Goal: Task Accomplishment & Management: Manage account settings

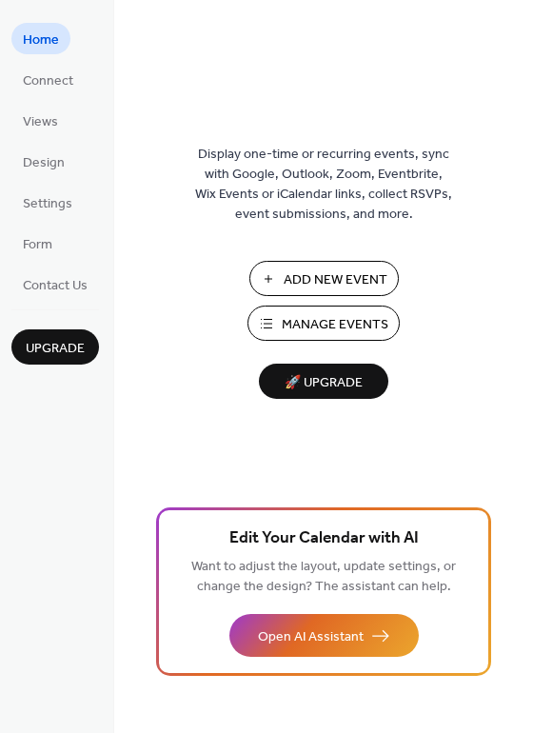
click at [315, 330] on span "Manage Events" at bounding box center [335, 325] width 107 height 20
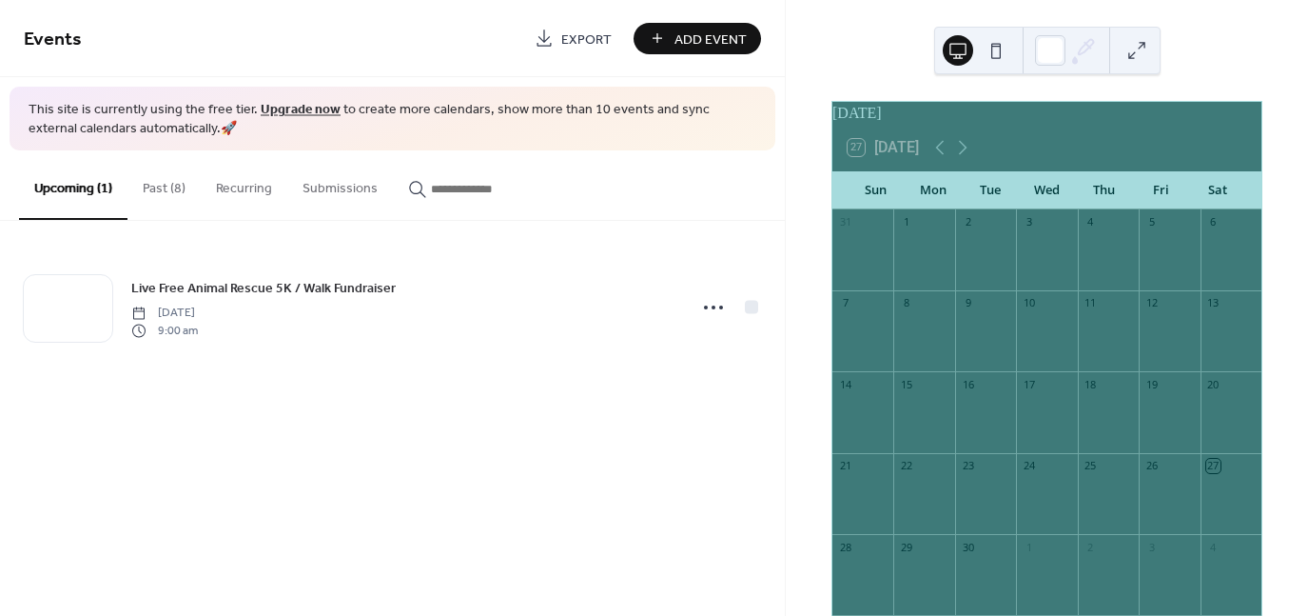
click at [153, 187] on button "Past (8)" at bounding box center [163, 184] width 73 height 68
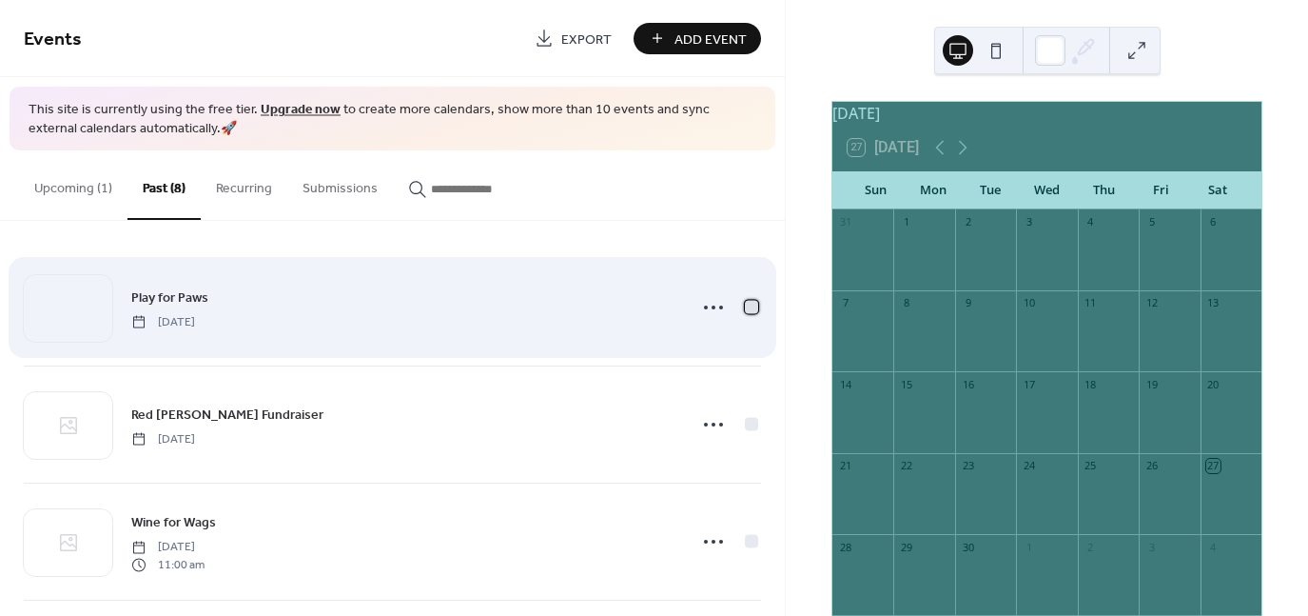
click at [745, 308] on div at bounding box center [751, 307] width 13 height 13
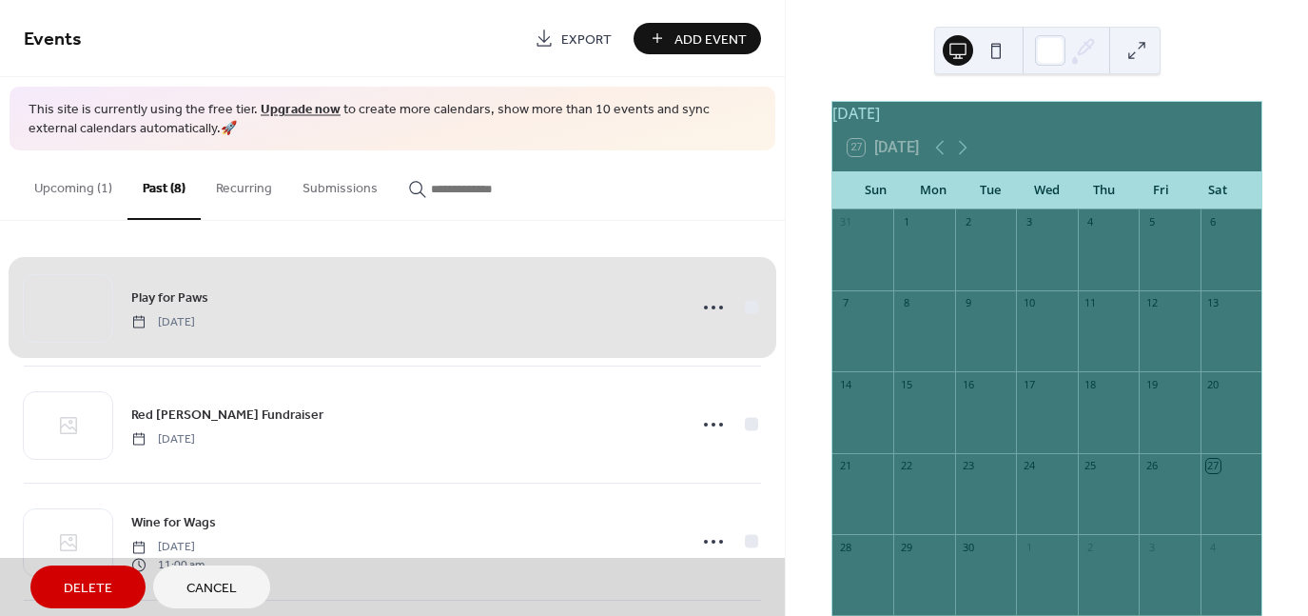
click at [744, 308] on div "Play for Paws Tuesday, August 19, 2025" at bounding box center [392, 307] width 737 height 116
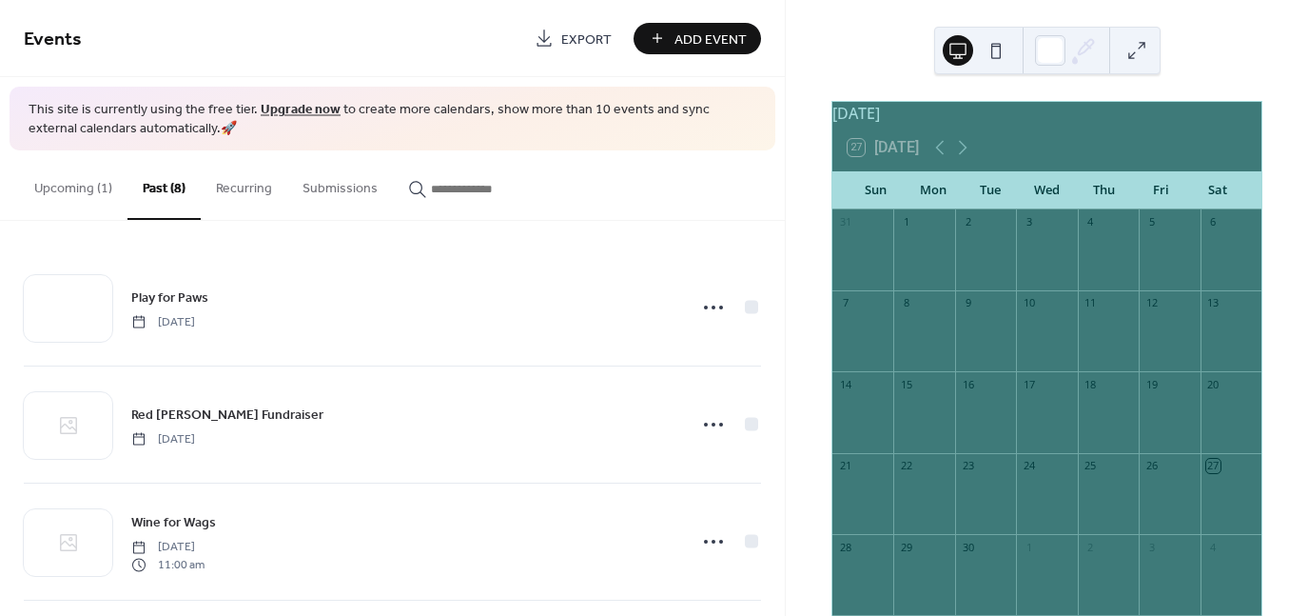
scroll to position [576, 0]
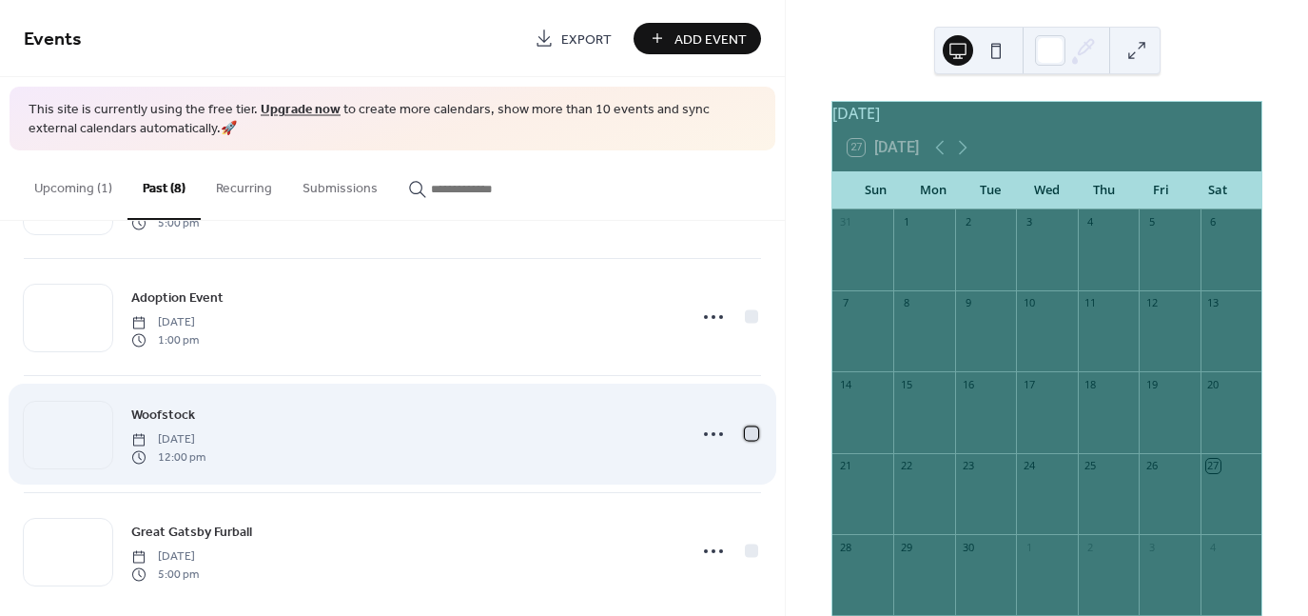
click at [745, 428] on div at bounding box center [751, 433] width 13 height 13
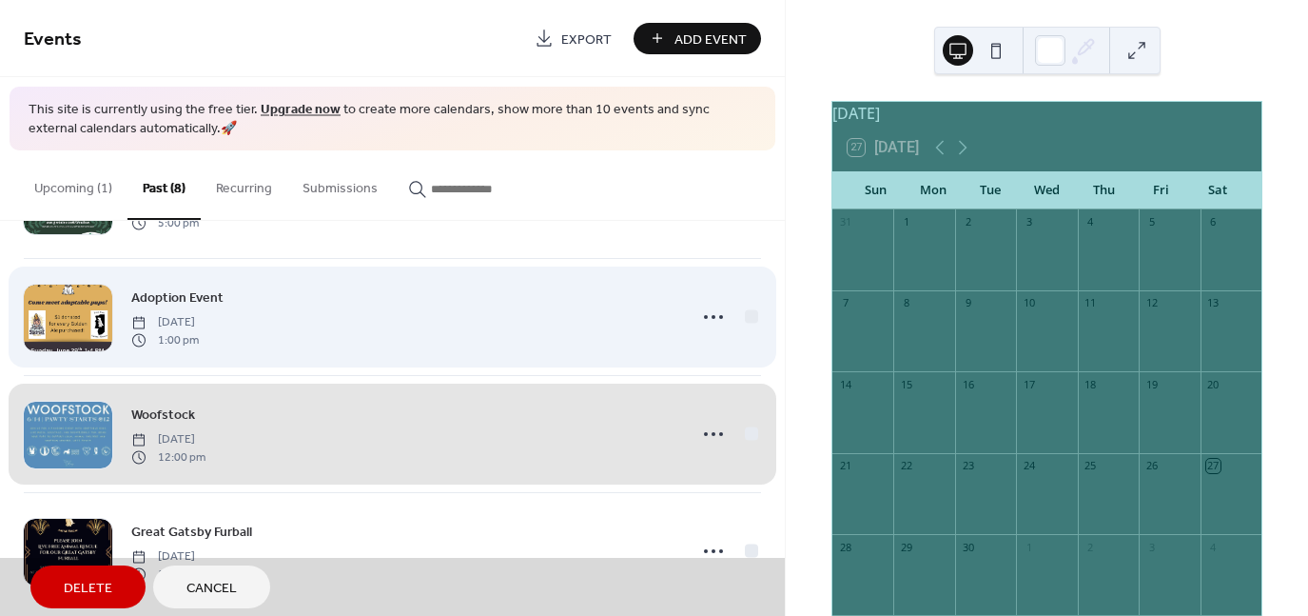
click at [748, 323] on div "Adoption Event Sunday, June 29, 2025 1:00 pm" at bounding box center [392, 316] width 737 height 117
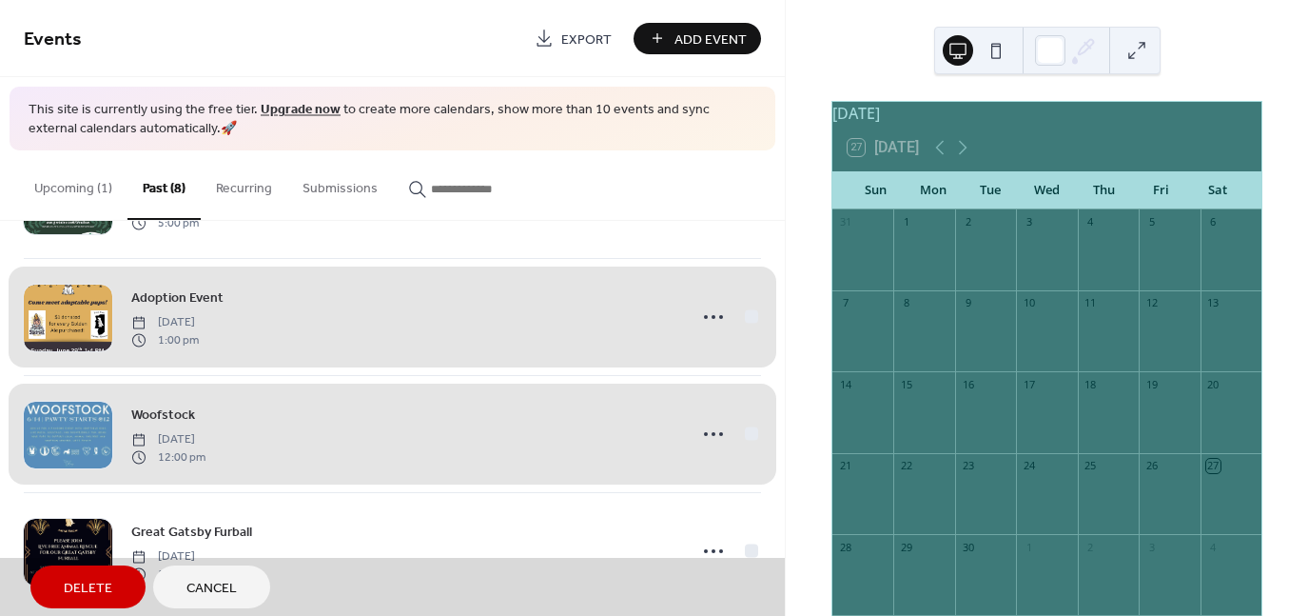
click at [112, 587] on button "Delete" at bounding box center [87, 586] width 115 height 43
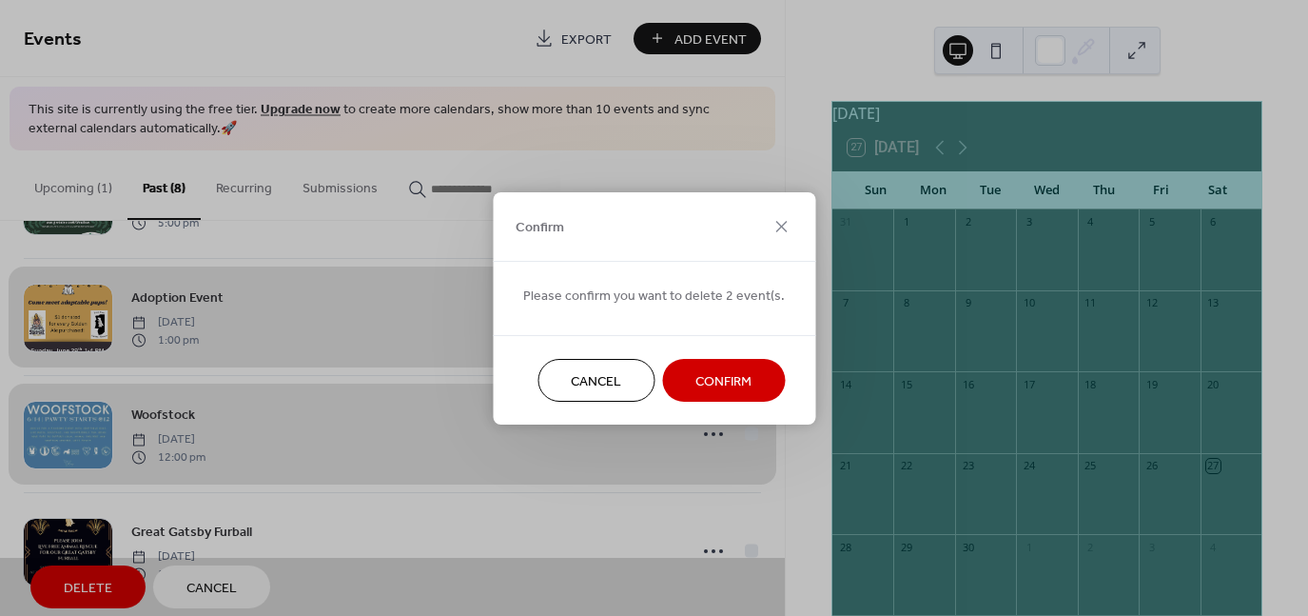
click at [687, 386] on button "Confirm" at bounding box center [723, 380] width 123 height 43
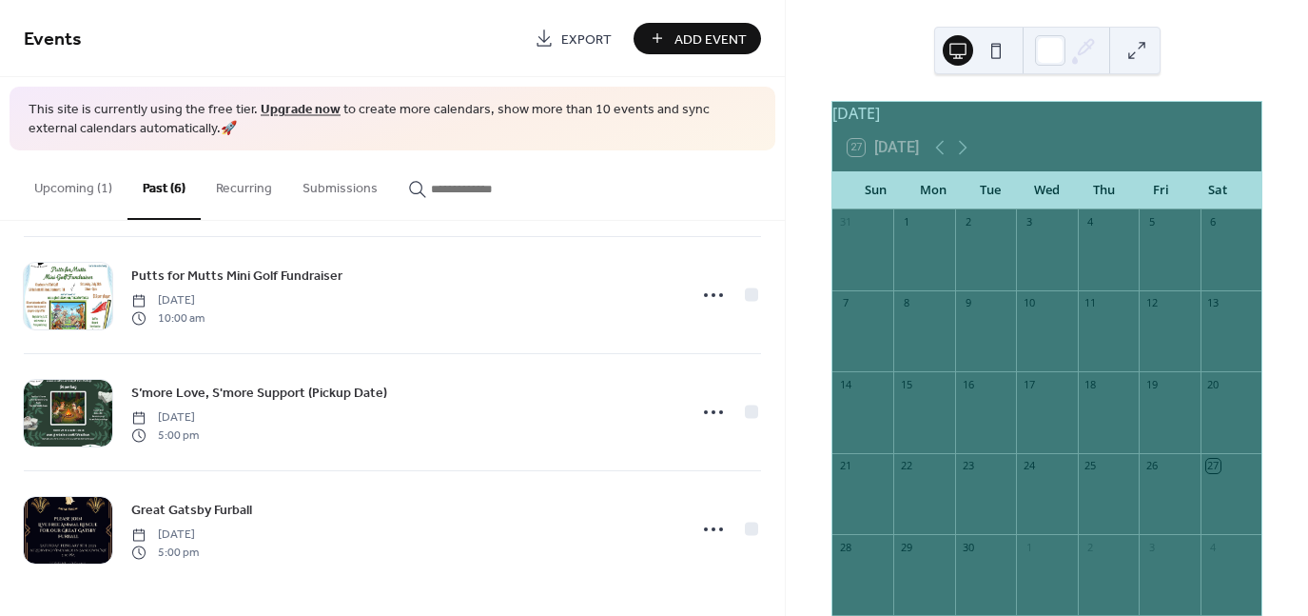
scroll to position [362, 0]
click at [62, 187] on button "Upcoming (1)" at bounding box center [73, 184] width 108 height 68
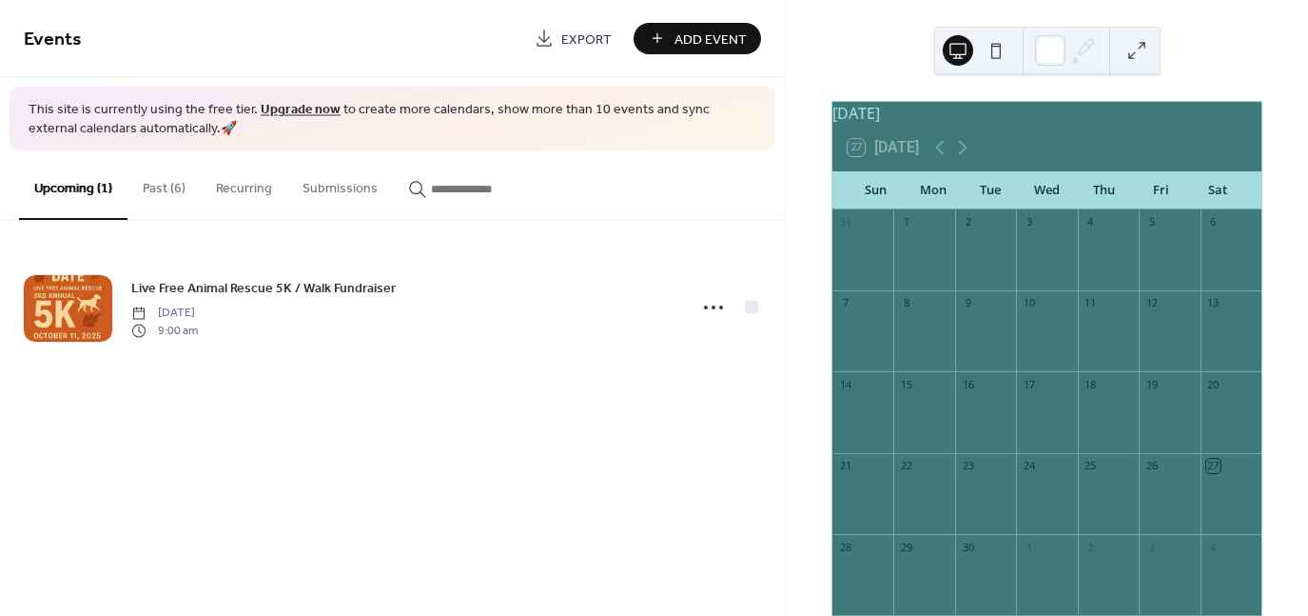
click at [691, 38] on span "Add Event" at bounding box center [710, 39] width 72 height 20
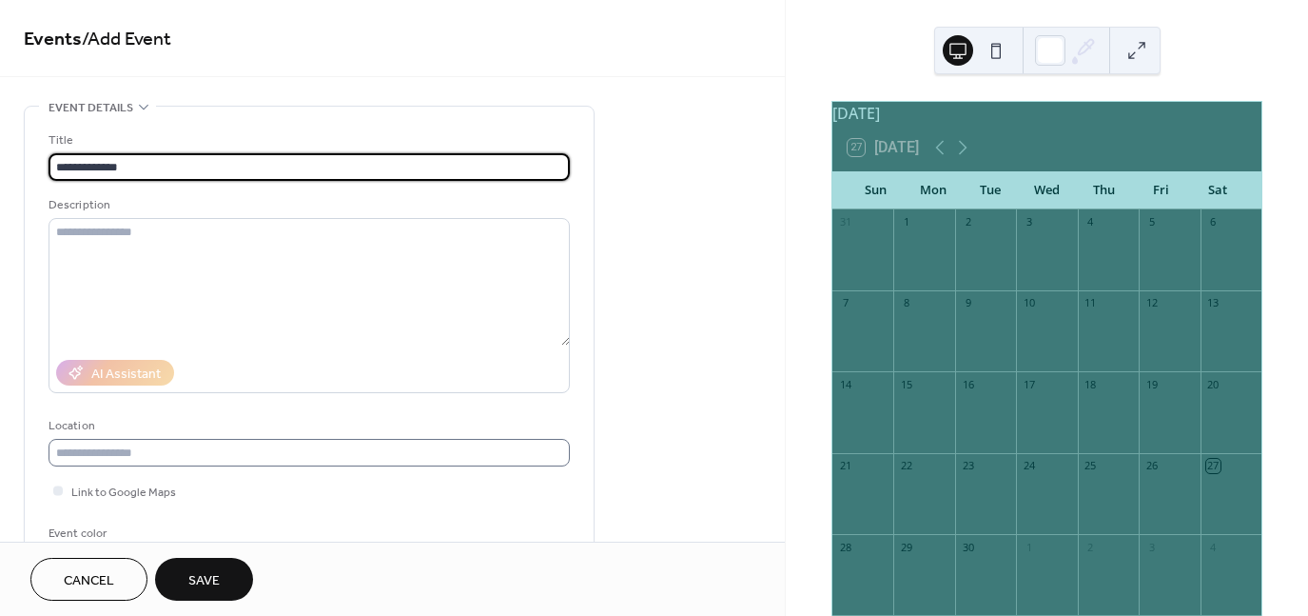
type input "**********"
click at [325, 459] on input "text" at bounding box center [309, 453] width 521 height 28
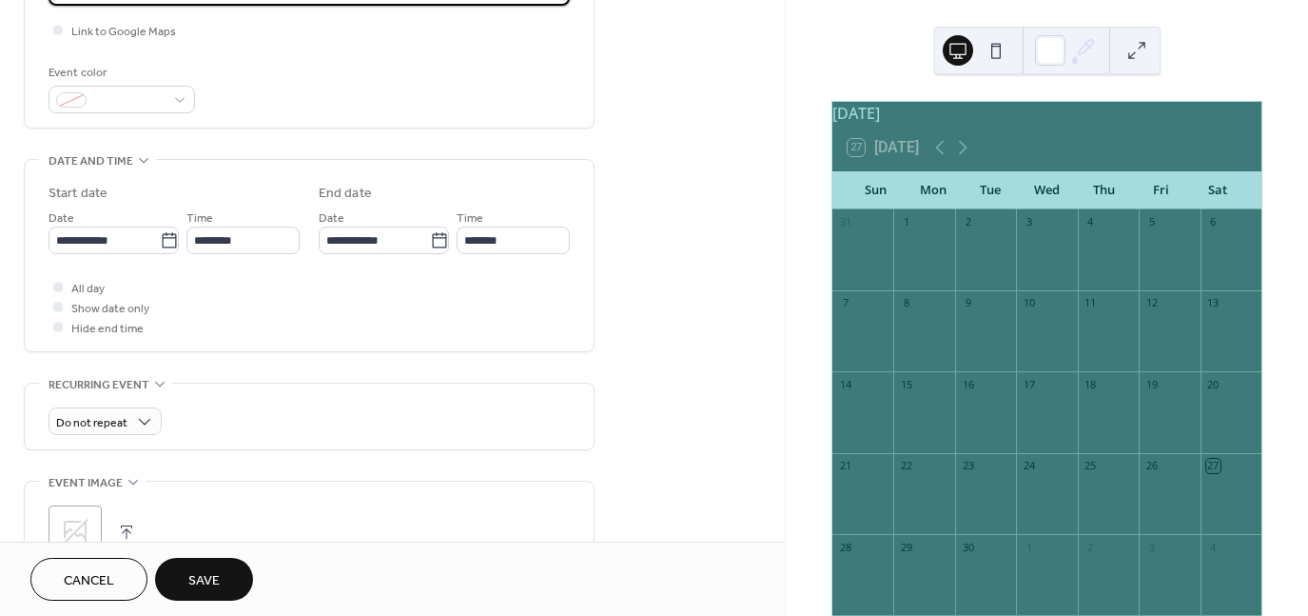
scroll to position [473, 0]
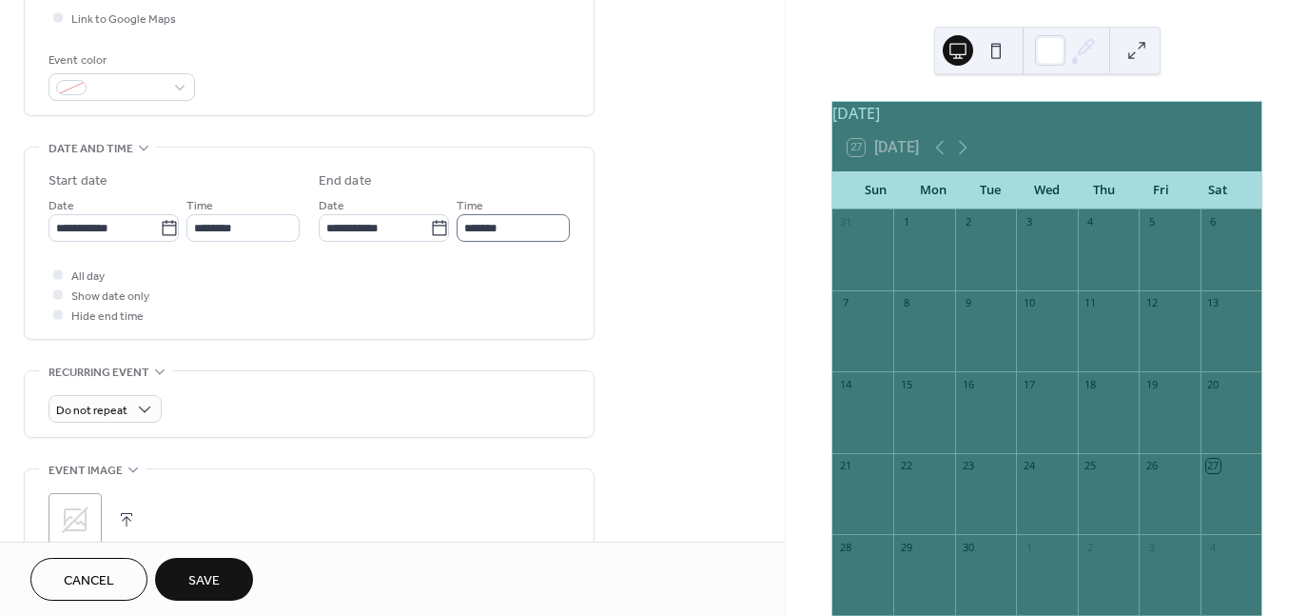
type input "**********"
click at [533, 225] on input "*******" at bounding box center [513, 228] width 113 height 28
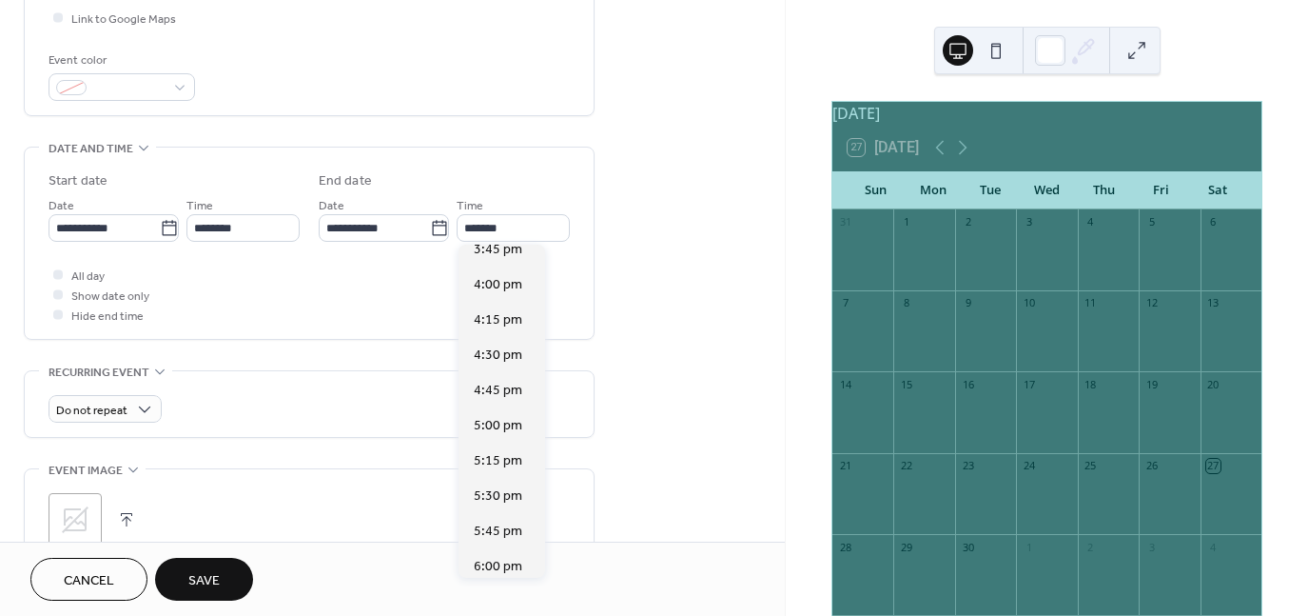
scroll to position [502, 0]
click at [497, 279] on span "4:00 pm" at bounding box center [498, 289] width 49 height 20
type input "*******"
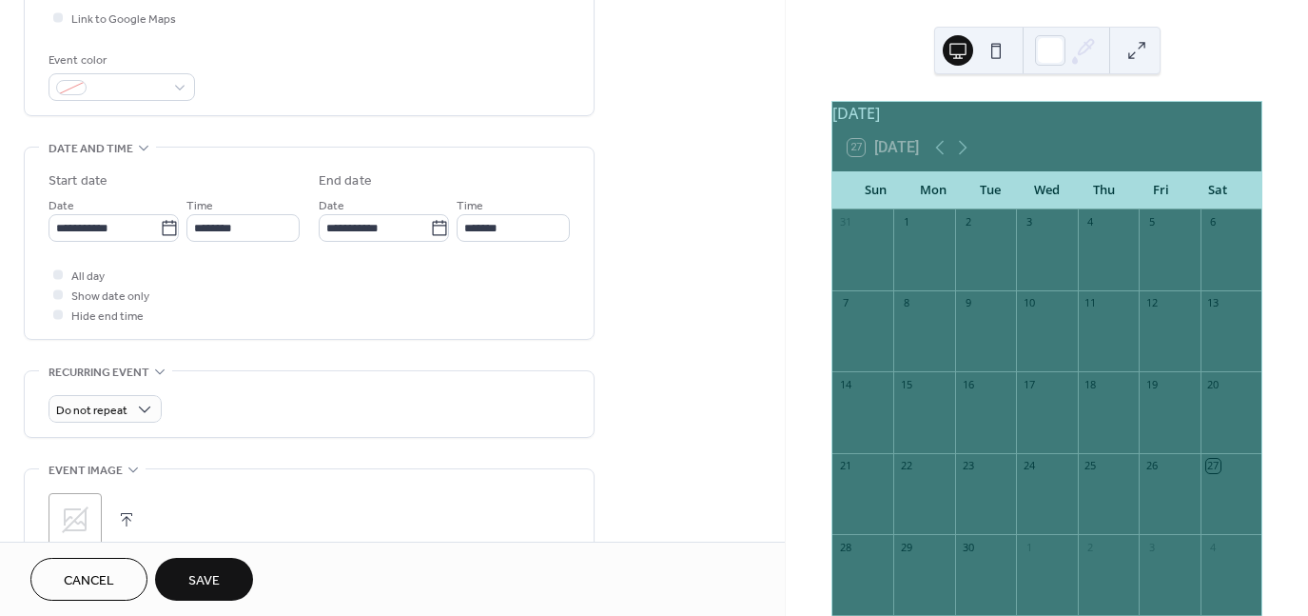
click at [367, 284] on div "All day Show date only Hide end time" at bounding box center [309, 294] width 521 height 60
click at [122, 518] on button "button" at bounding box center [126, 519] width 27 height 27
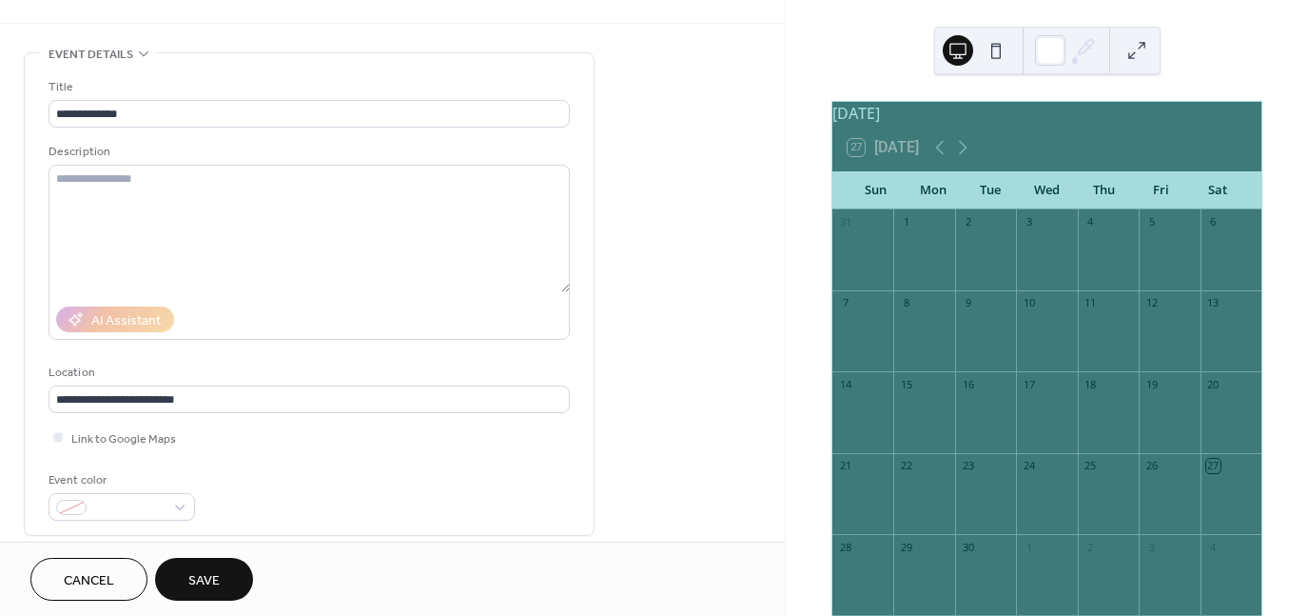
scroll to position [35, 0]
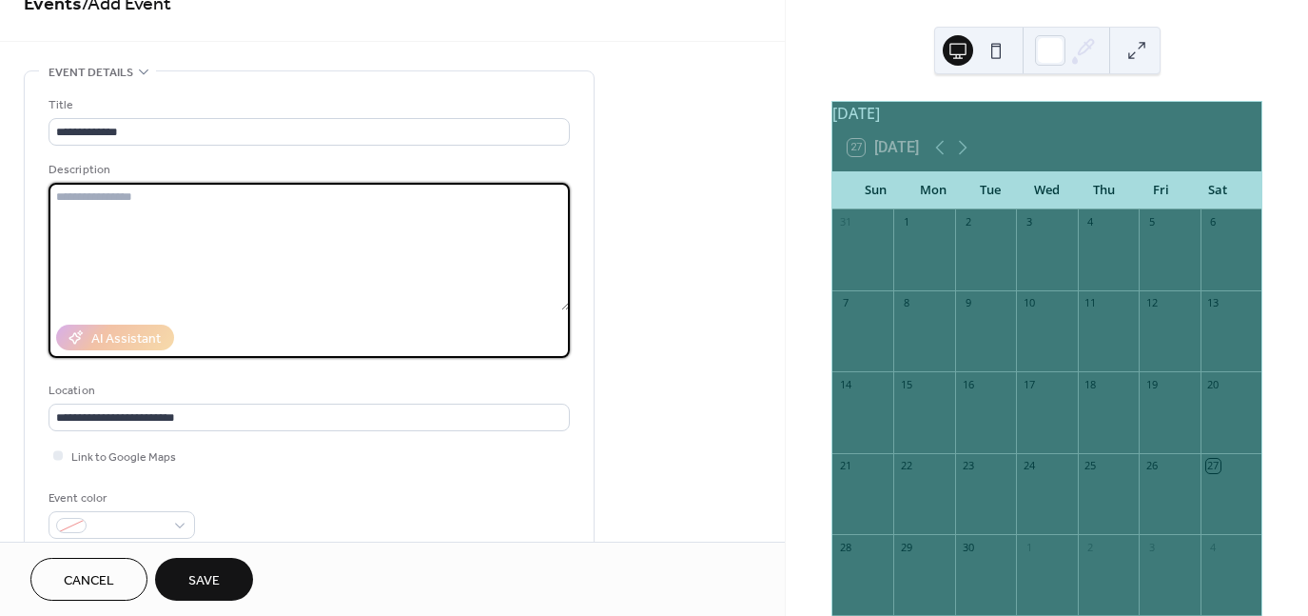
click at [167, 237] on textarea at bounding box center [309, 246] width 521 height 127
paste textarea "**********"
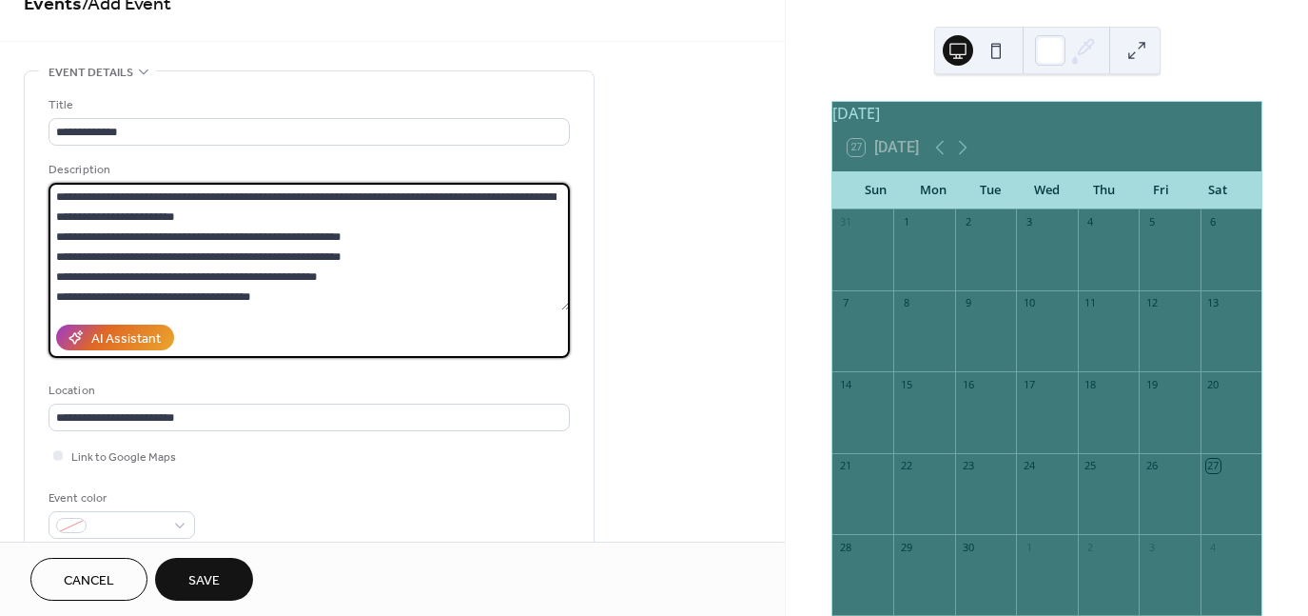
scroll to position [137, 0]
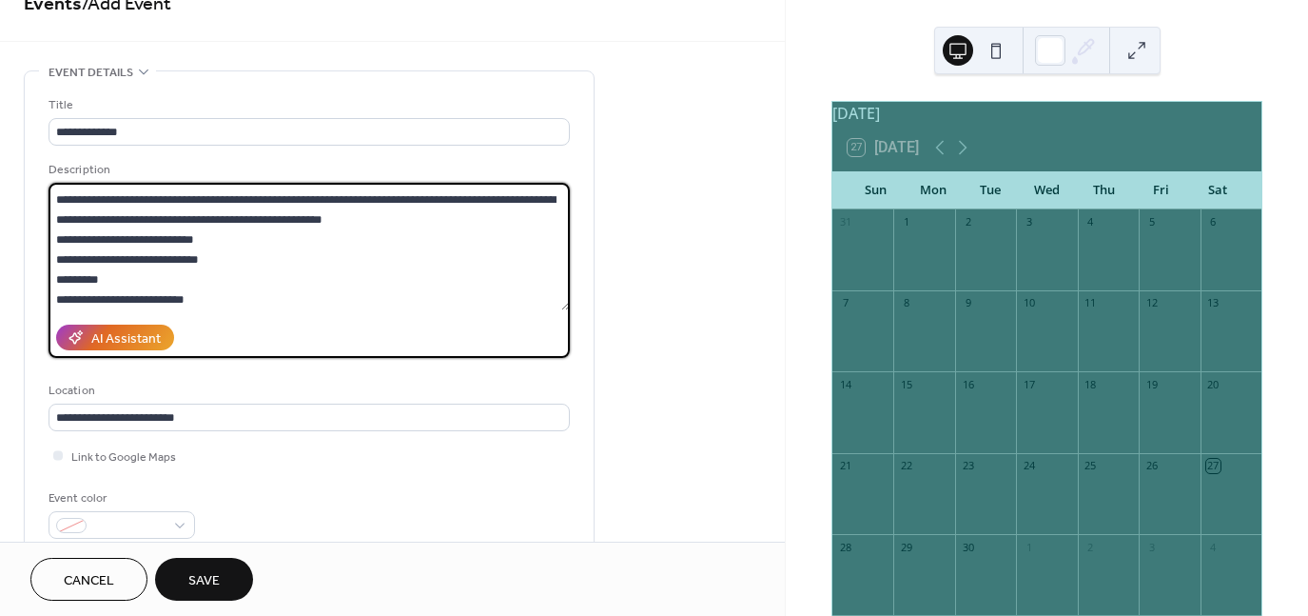
type textarea "**********"
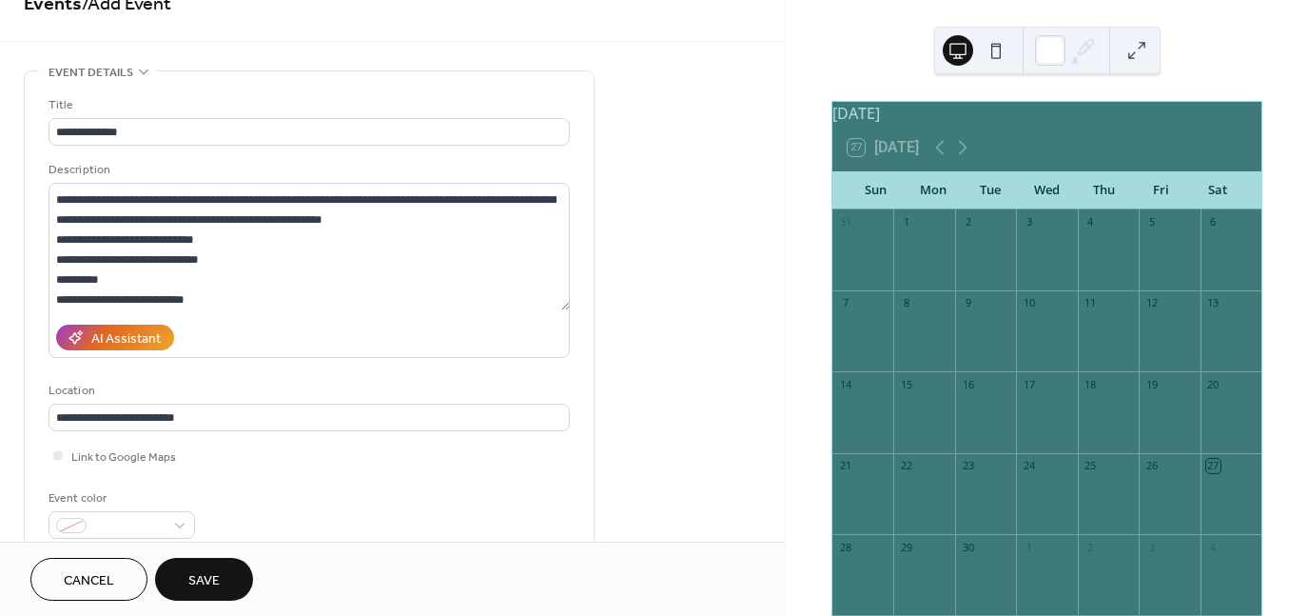
click at [211, 571] on span "Save" at bounding box center [203, 581] width 31 height 20
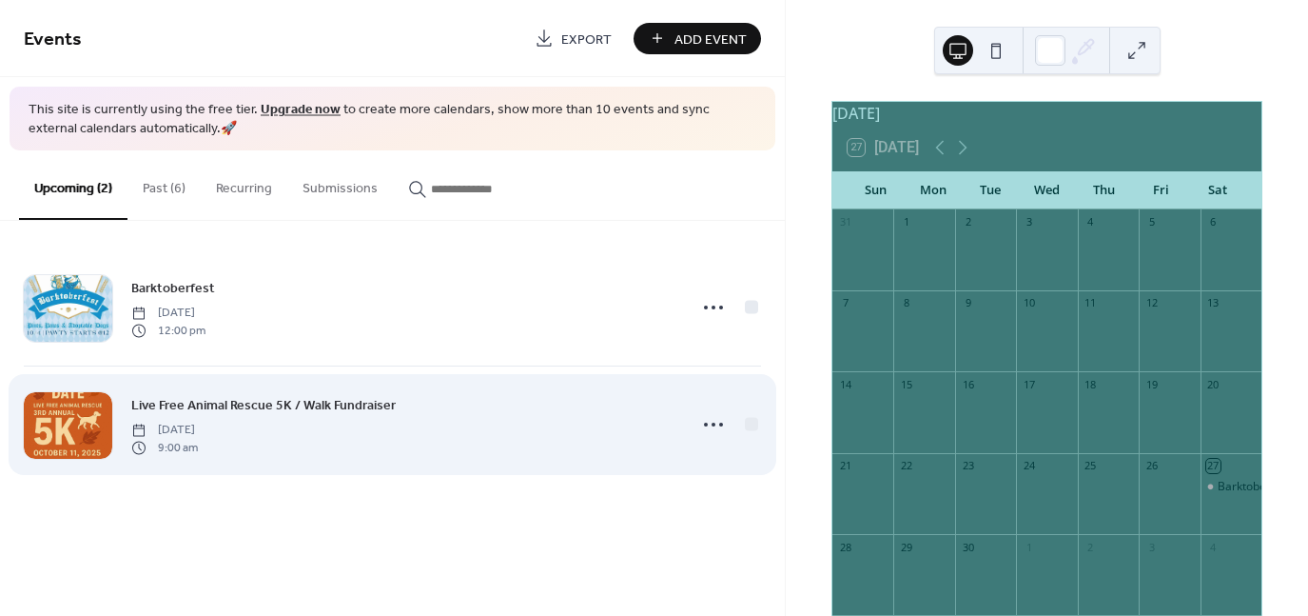
click at [343, 404] on span "Live Free Animal Rescue 5K / Walk Fundraiser" at bounding box center [263, 406] width 264 height 20
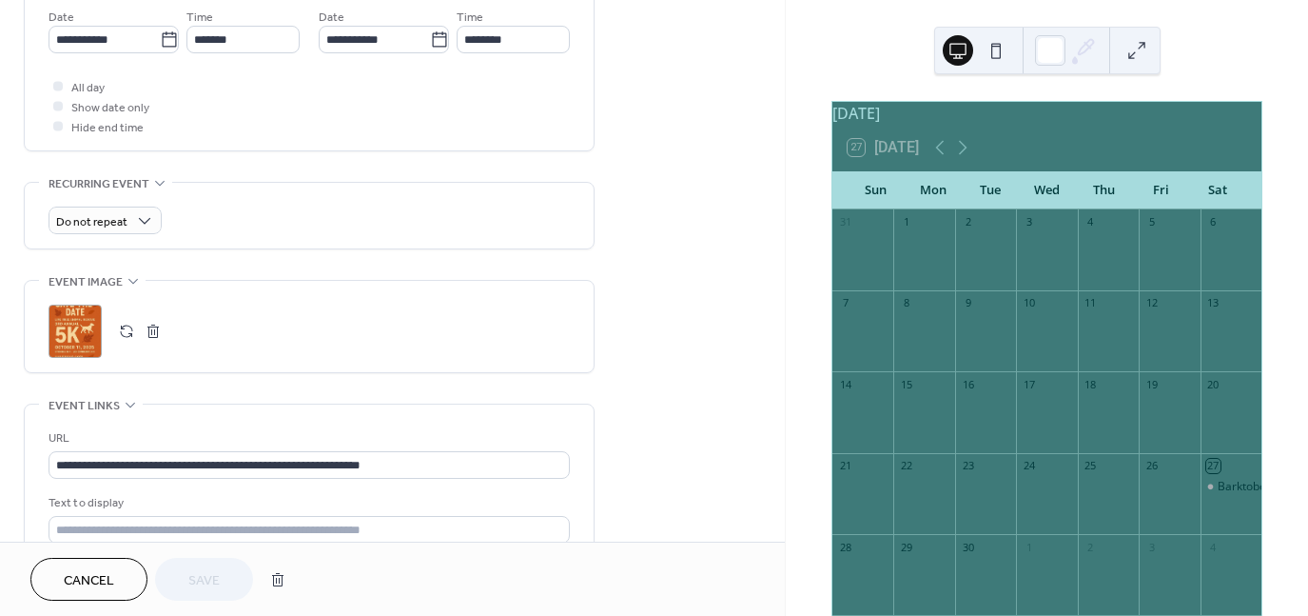
scroll to position [663, 0]
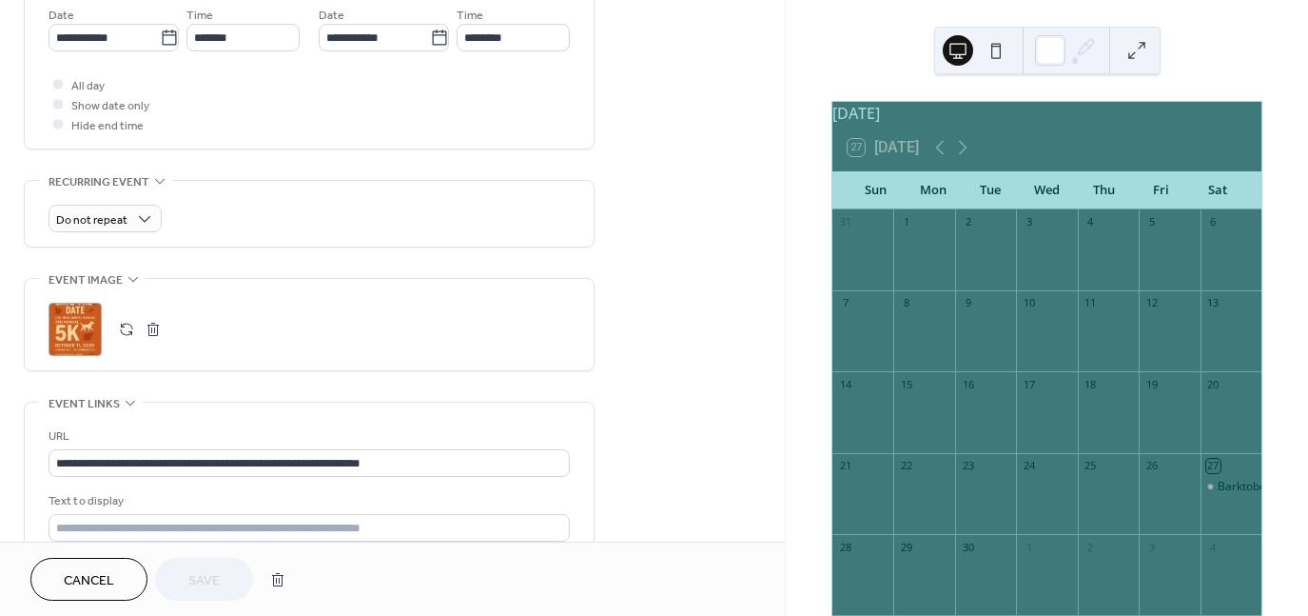
drag, startPoint x: 123, startPoint y: 331, endPoint x: 151, endPoint y: 327, distance: 28.8
click at [151, 327] on div at bounding box center [139, 329] width 53 height 27
click at [151, 327] on button "button" at bounding box center [153, 329] width 27 height 27
click at [128, 328] on button "button" at bounding box center [126, 329] width 27 height 27
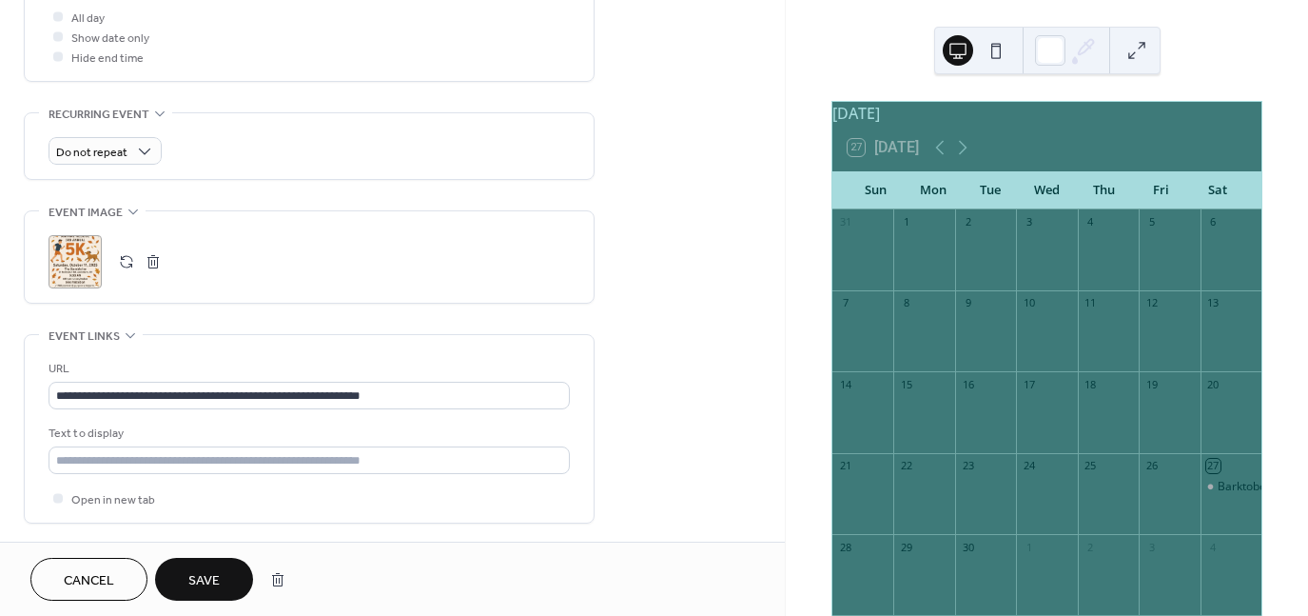
scroll to position [727, 0]
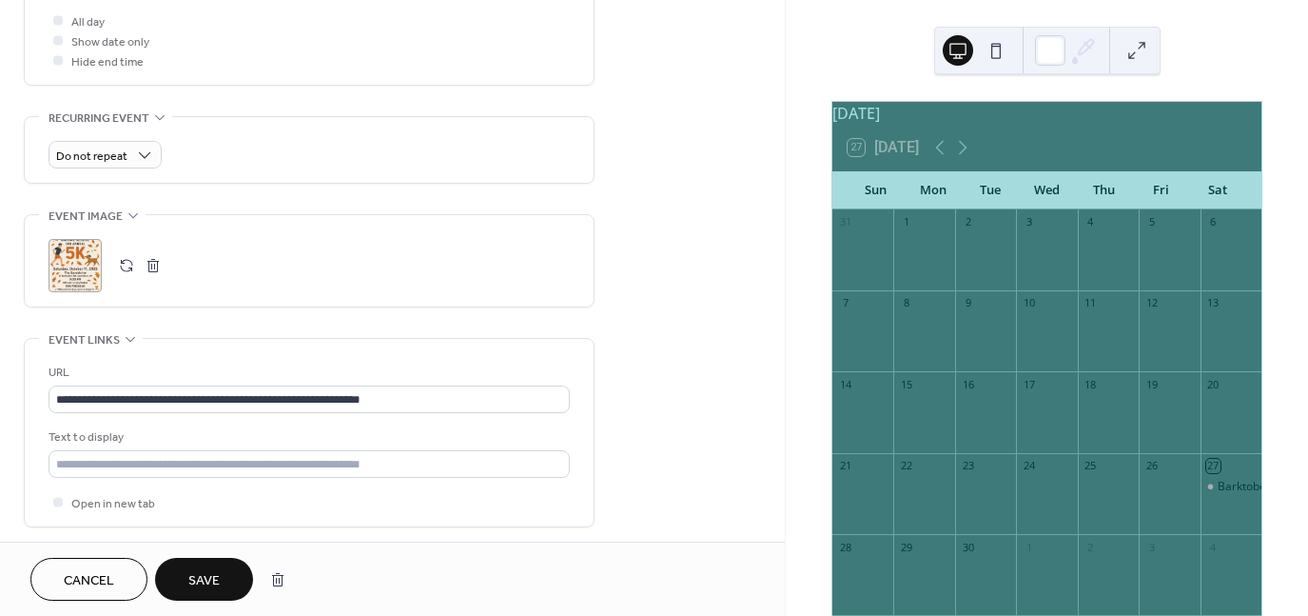
click at [194, 583] on span "Save" at bounding box center [203, 581] width 31 height 20
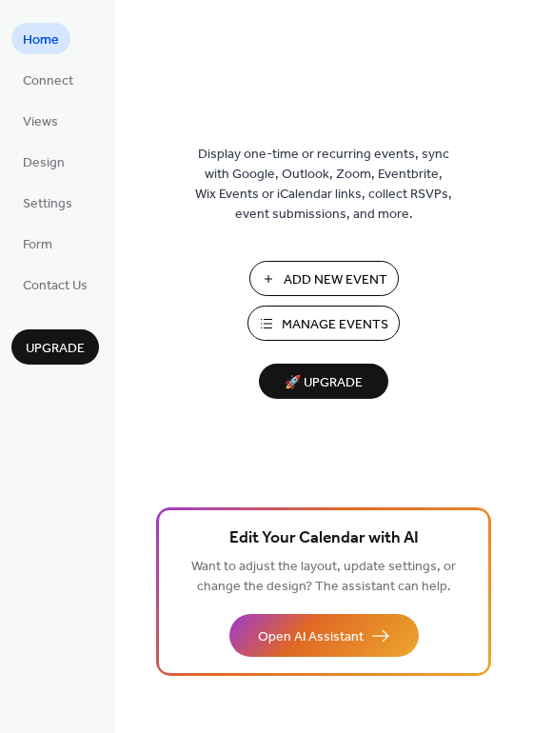
click at [284, 326] on span "Manage Events" at bounding box center [335, 325] width 107 height 20
